Goal: Task Accomplishment & Management: Complete application form

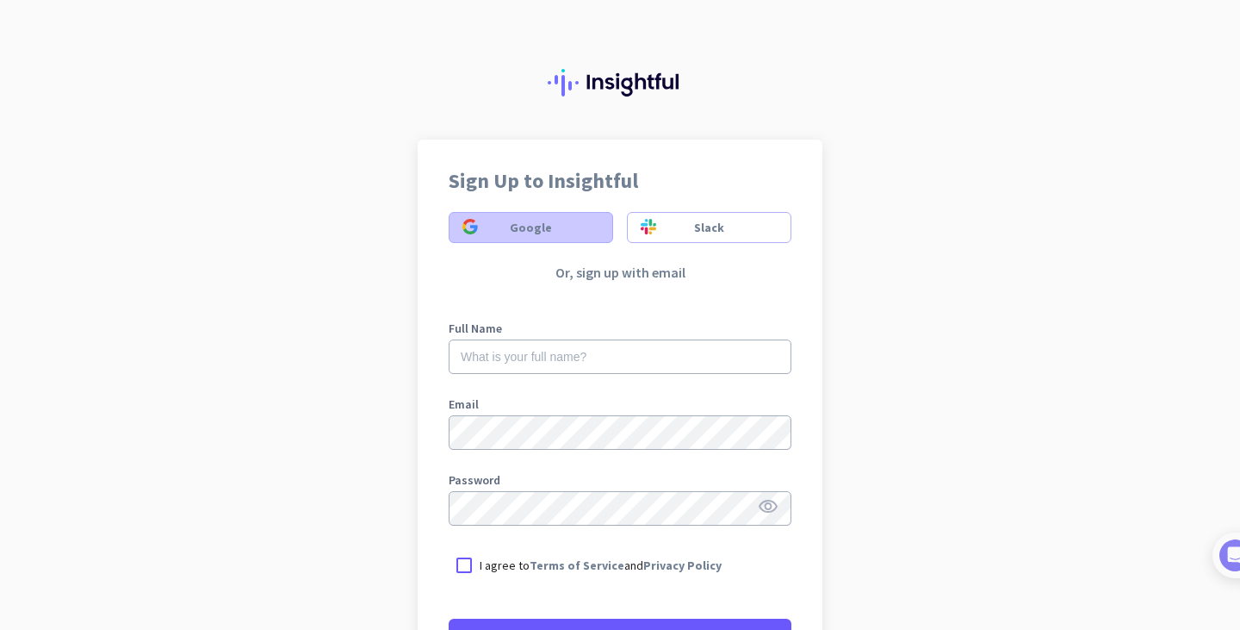
click at [528, 221] on span "Google" at bounding box center [531, 227] width 42 height 17
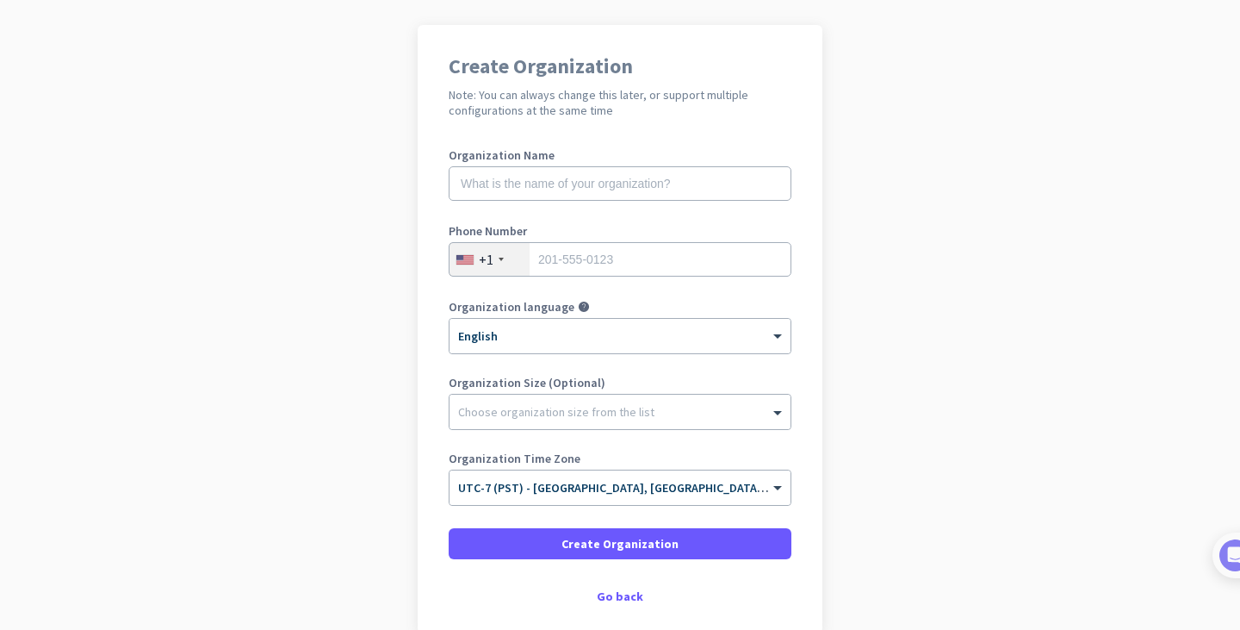
scroll to position [95, 0]
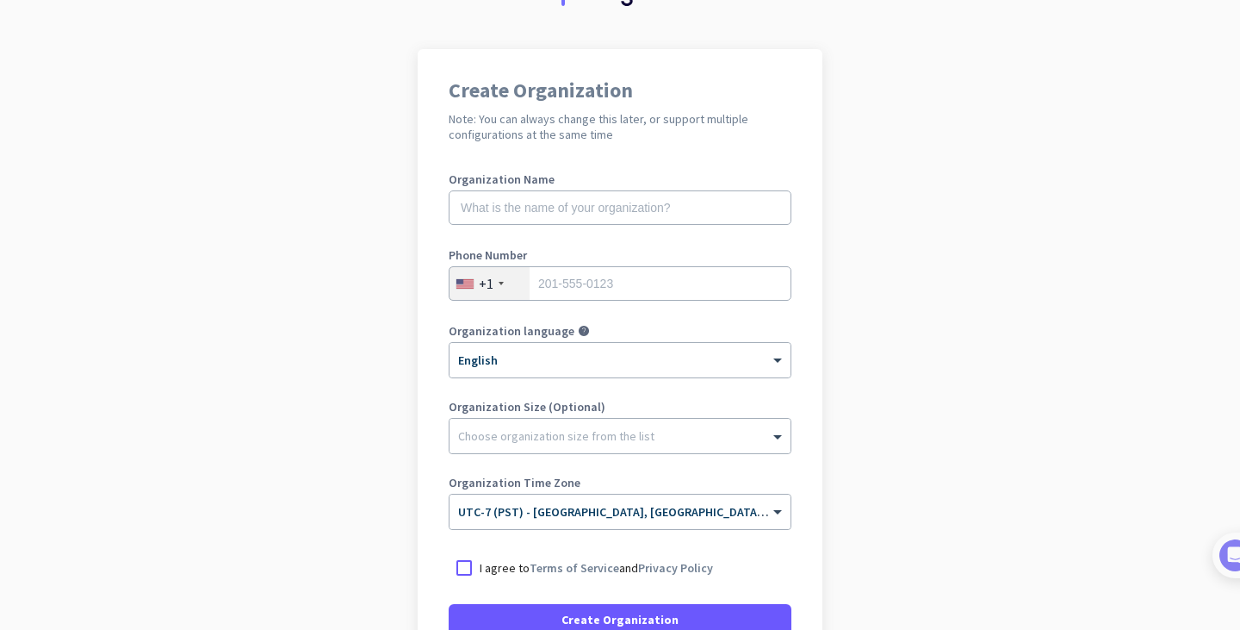
scroll to position [87, 0]
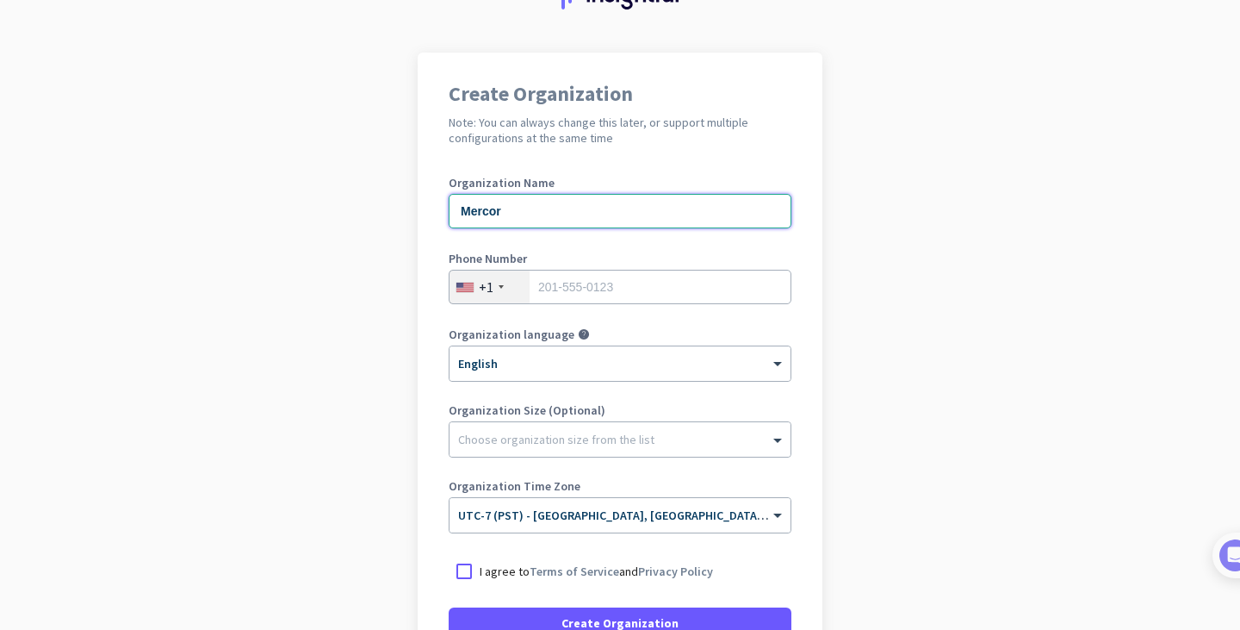
type input "Mercor"
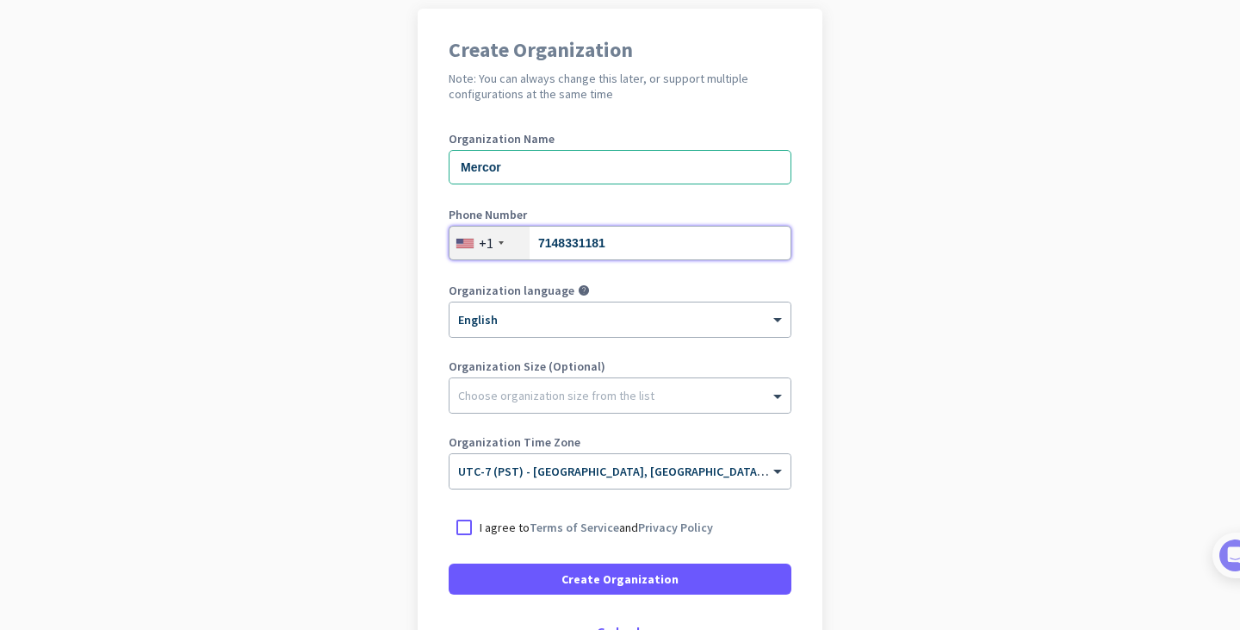
scroll to position [134, 0]
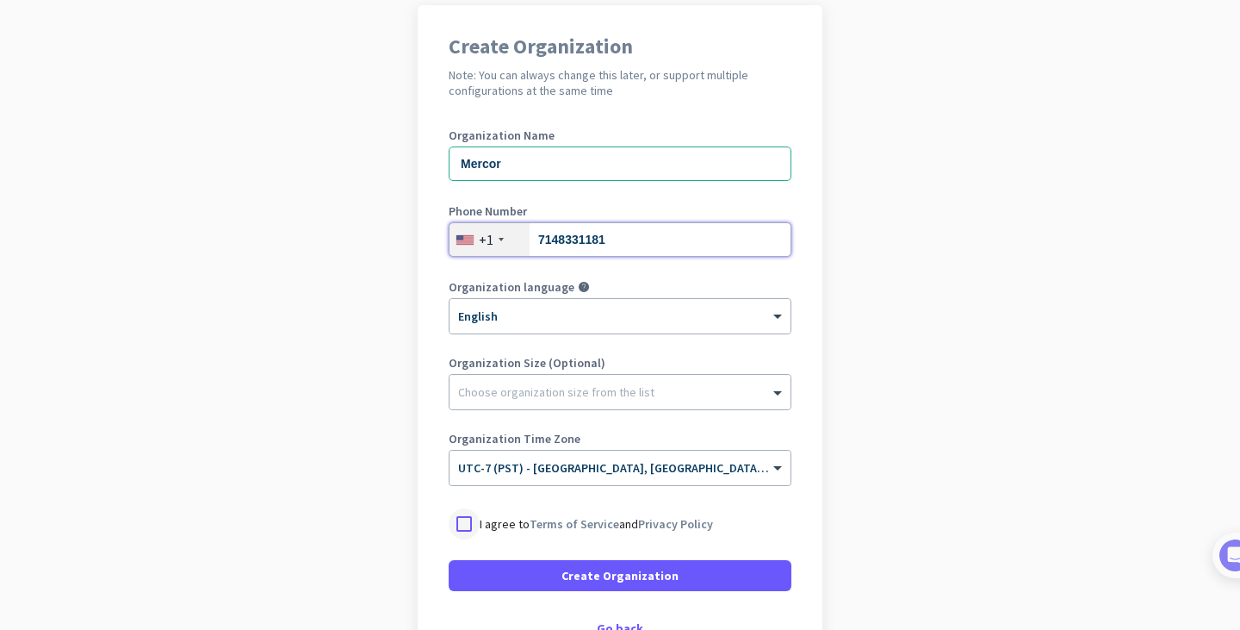
type input "7148331181"
click at [470, 519] on div at bounding box center [464, 523] width 31 height 31
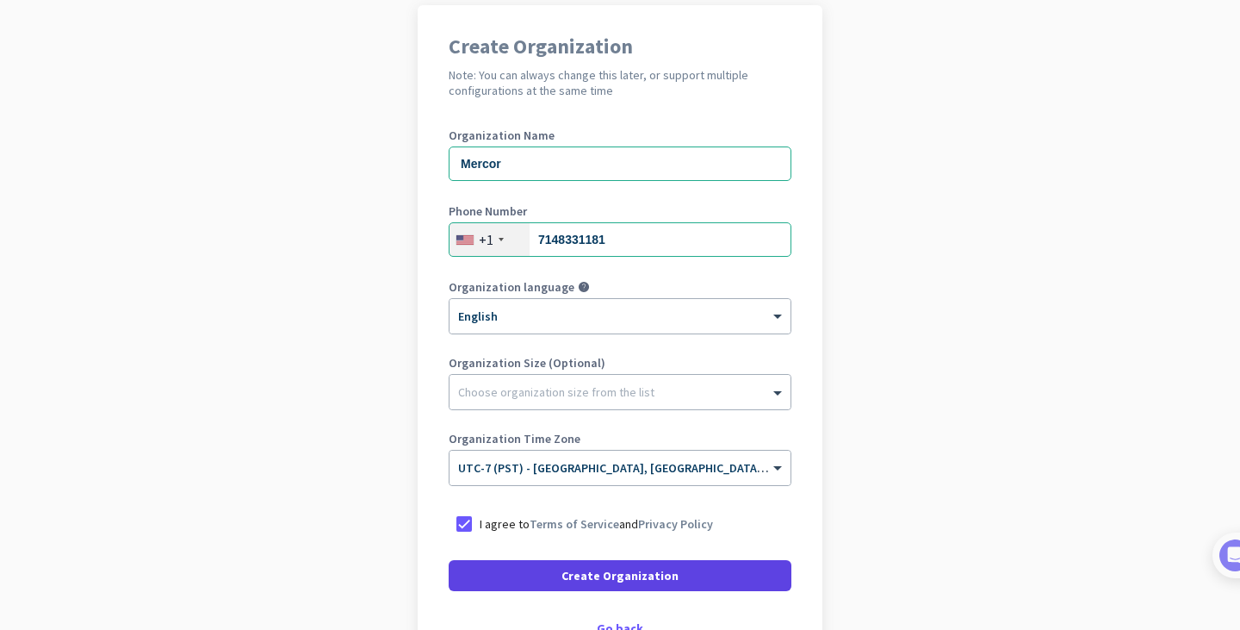
click at [523, 569] on span at bounding box center [620, 575] width 343 height 41
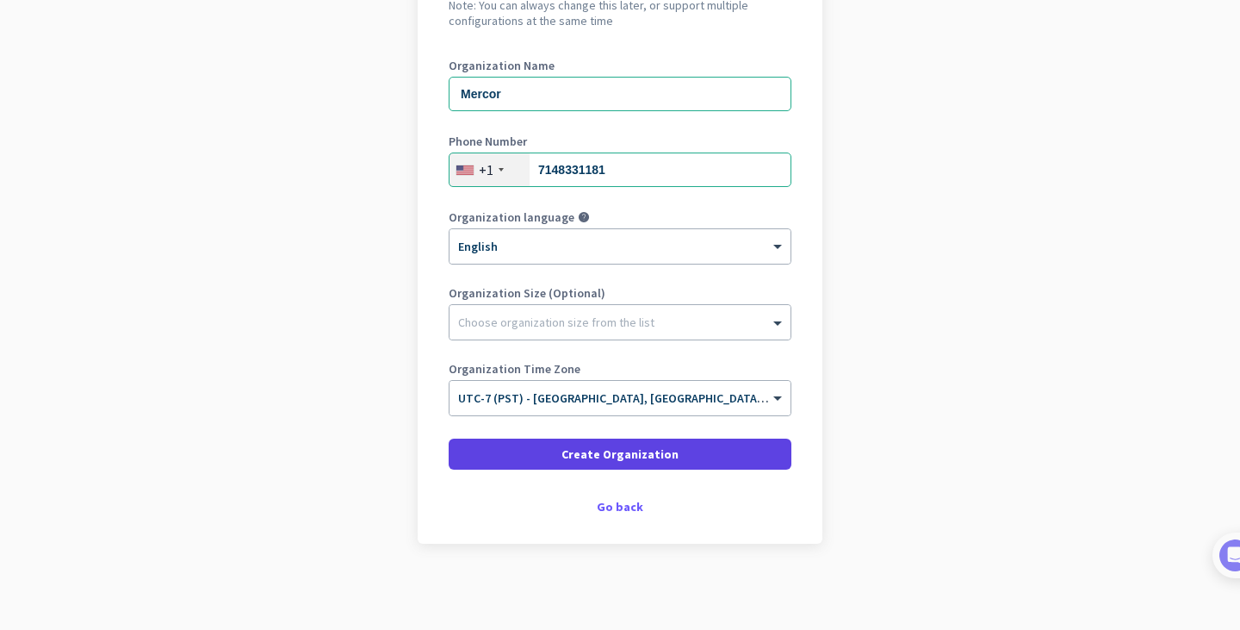
scroll to position [205, 0]
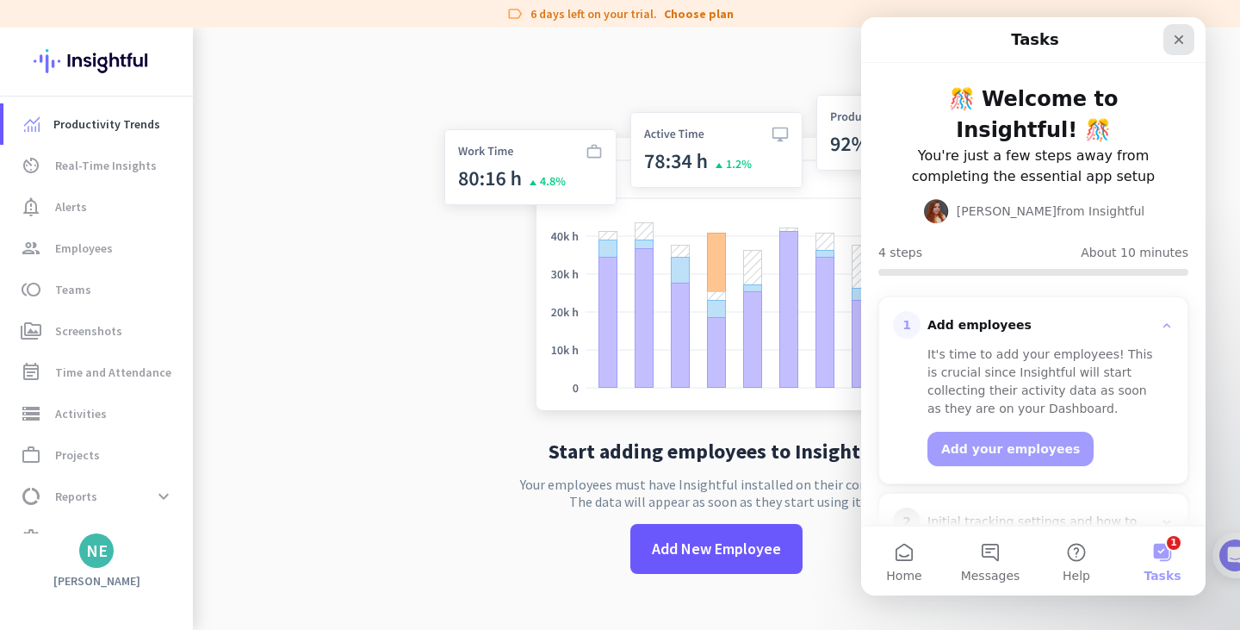
click at [1170, 42] on div "Close" at bounding box center [1179, 39] width 31 height 31
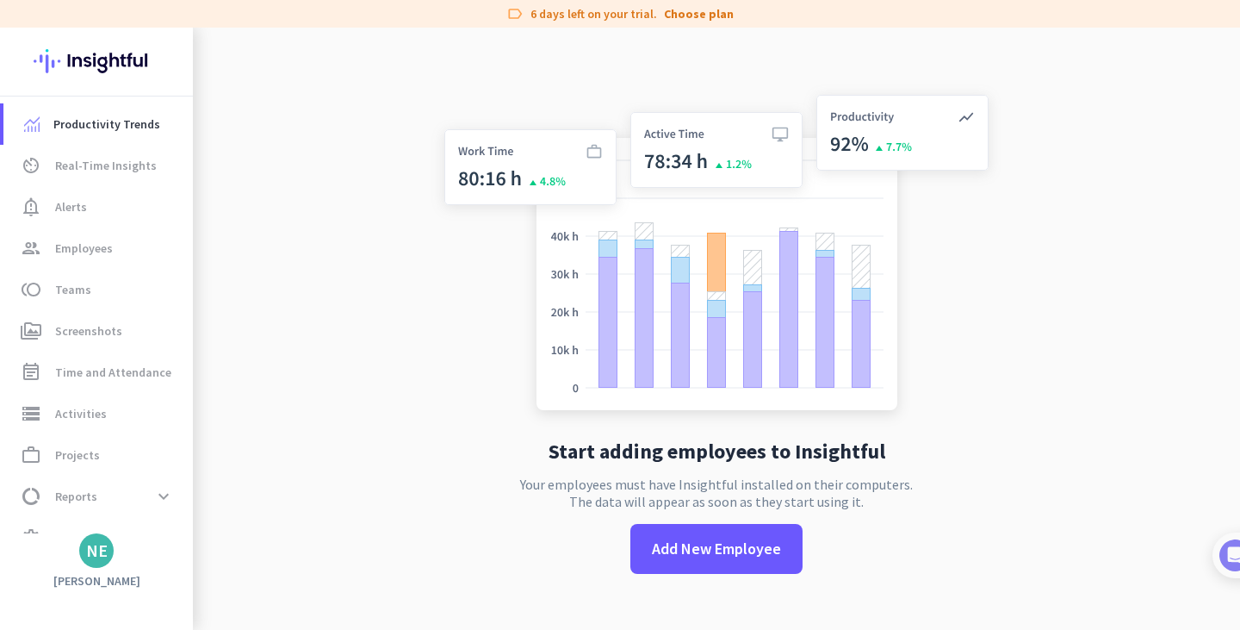
click at [85, 548] on div "NE" at bounding box center [96, 550] width 34 height 34
click at [163, 516] on span "Sign out" at bounding box center [188, 518] width 104 height 16
